Goal: Task Accomplishment & Management: Complete application form

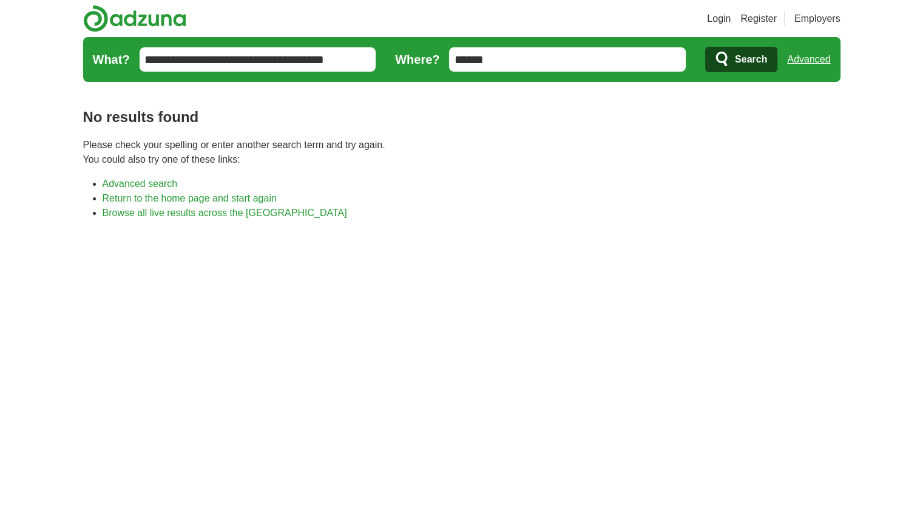
click at [756, 18] on link "Register" at bounding box center [758, 19] width 36 height 15
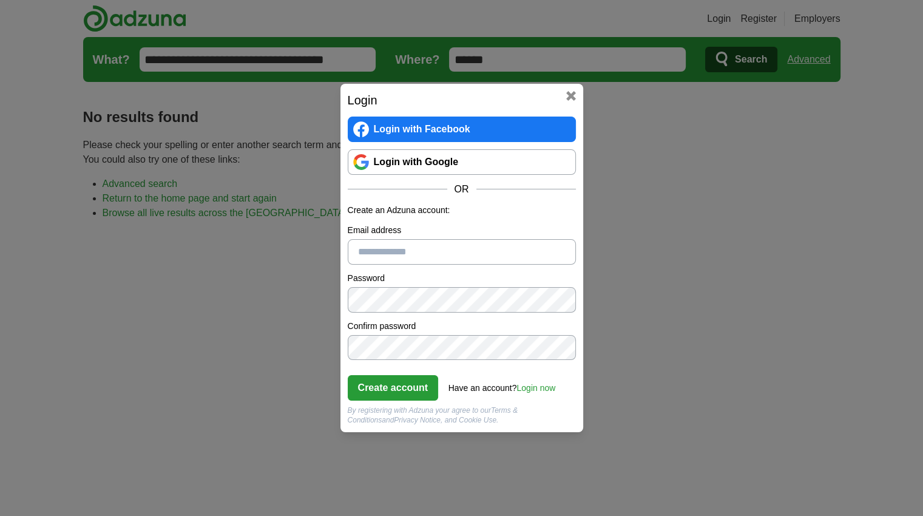
click at [504, 160] on link "Login with Google" at bounding box center [462, 161] width 228 height 25
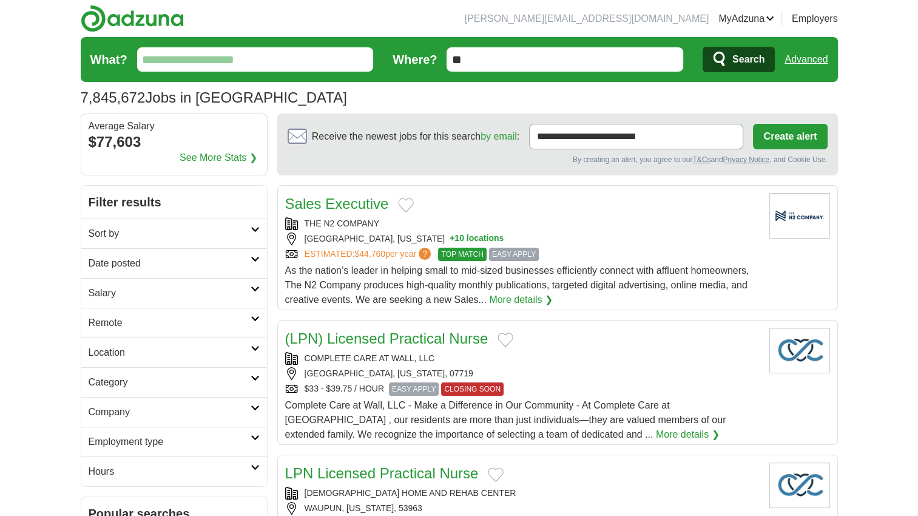
click at [796, 137] on button "Create alert" at bounding box center [790, 136] width 74 height 25
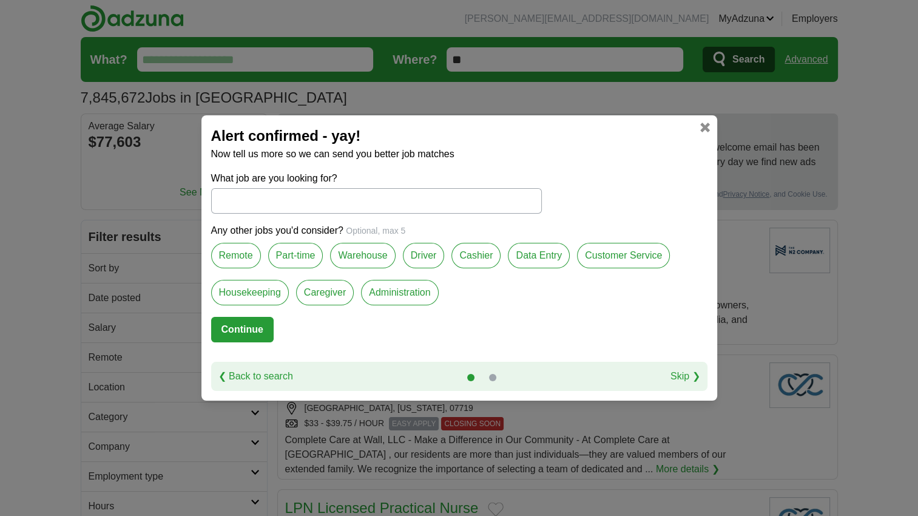
click at [709, 129] on link at bounding box center [705, 128] width 10 height 10
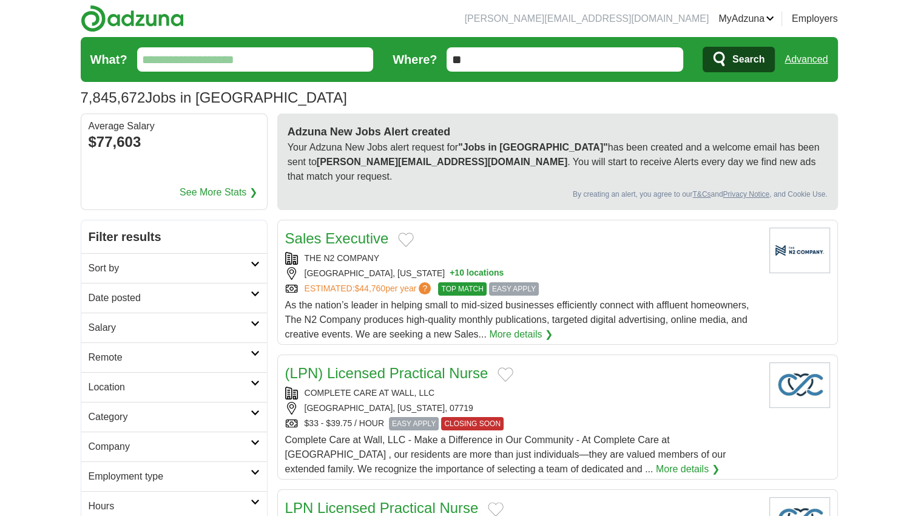
click at [192, 58] on input "What?" at bounding box center [255, 59] width 237 height 24
type input "*"
click at [333, 60] on input "**********" at bounding box center [255, 59] width 237 height 24
type input "**********"
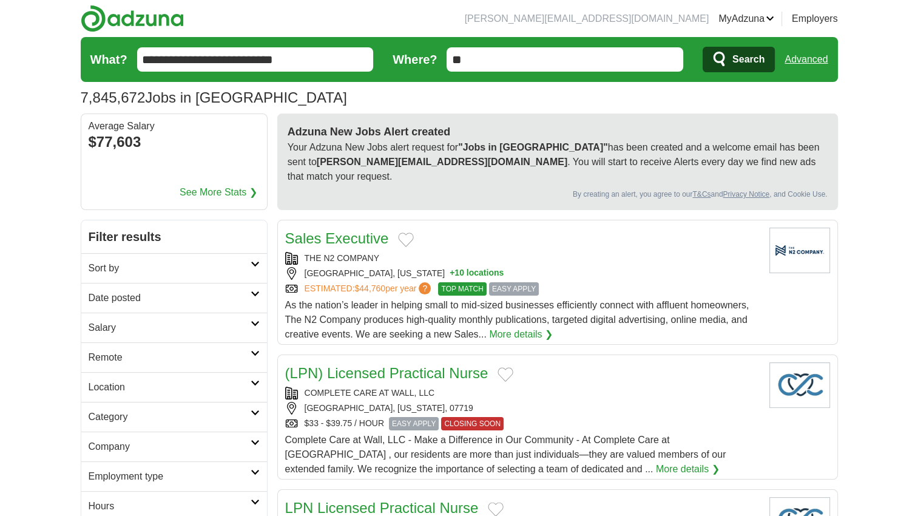
click at [703, 47] on button "Search" at bounding box center [739, 59] width 72 height 25
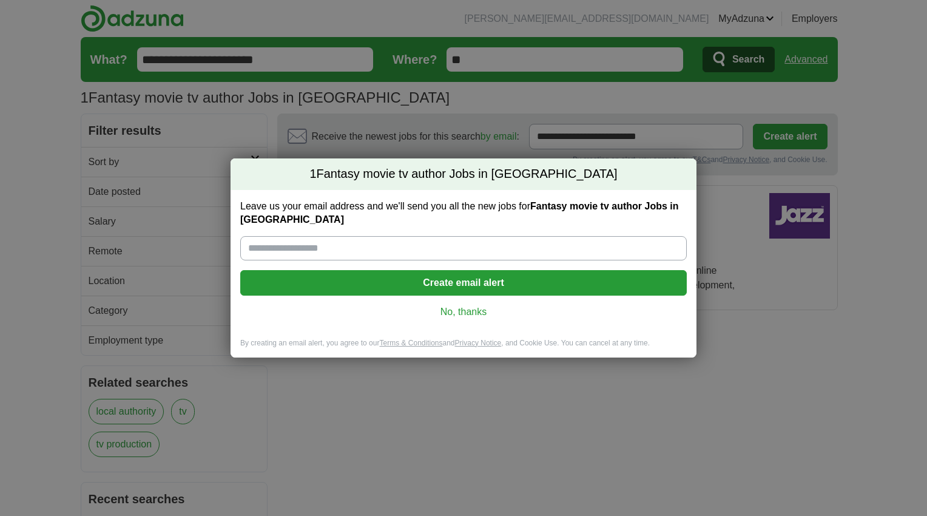
click at [394, 243] on input "Leave us your email address and we'll send you all the new jobs for Fantasy mov…" at bounding box center [463, 248] width 447 height 24
type input "**********"
click at [553, 277] on button "Create email alert" at bounding box center [463, 282] width 447 height 25
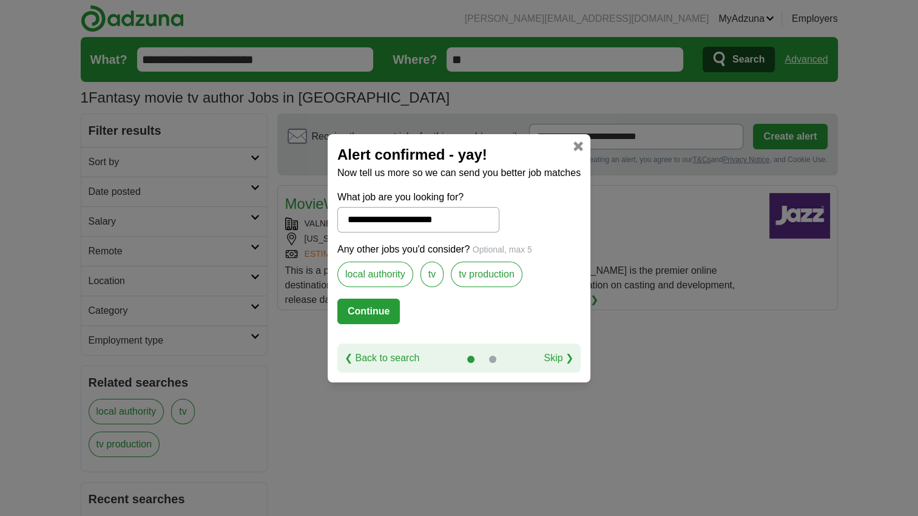
click at [360, 313] on button "Continue" at bounding box center [368, 311] width 63 height 25
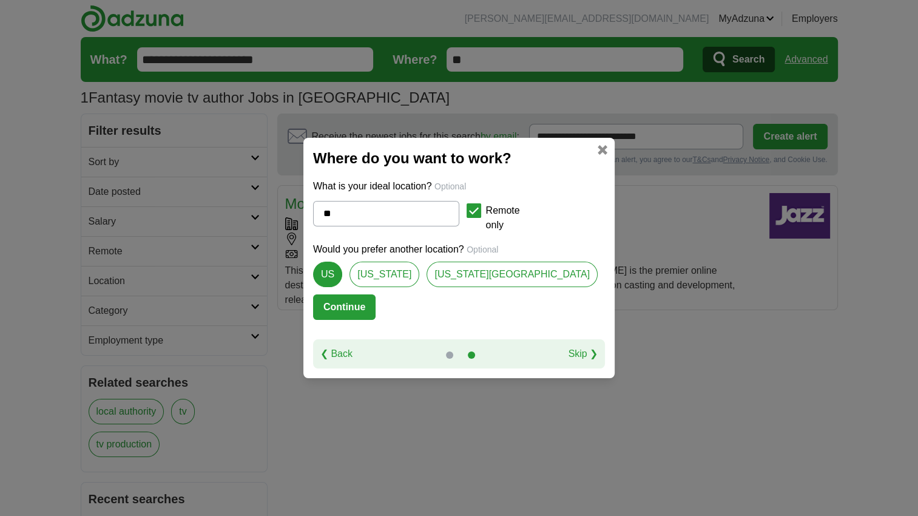
click at [376, 311] on button "Continue" at bounding box center [344, 306] width 63 height 25
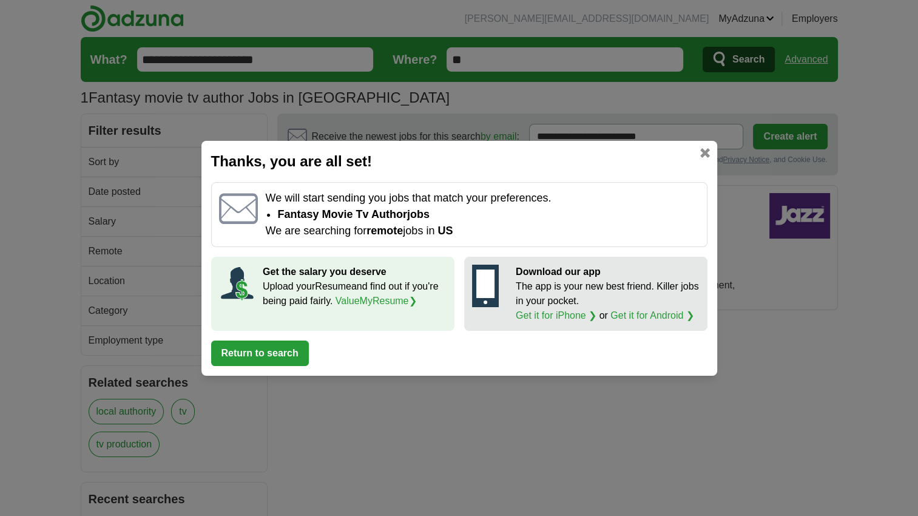
click at [285, 354] on button "Return to search" at bounding box center [260, 352] width 98 height 25
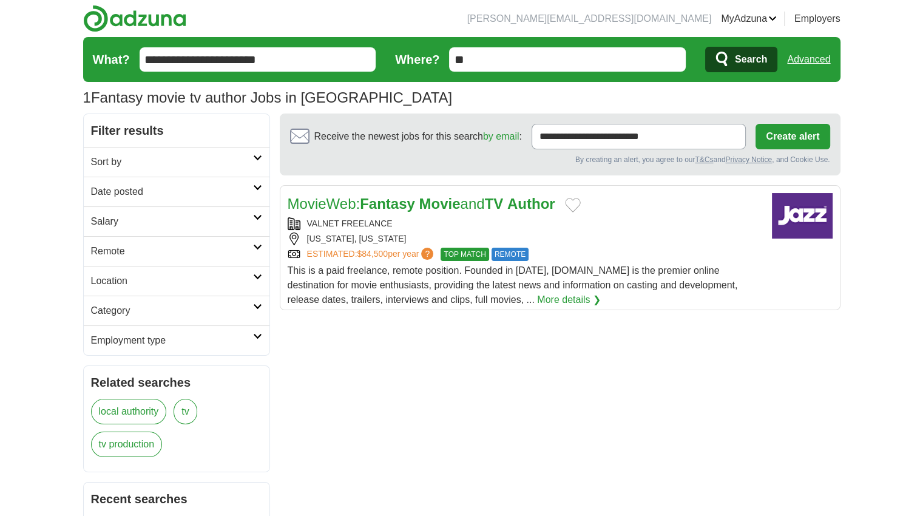
click at [487, 257] on span "TOP MATCH" at bounding box center [465, 254] width 48 height 13
